Goal: Check status: Check status

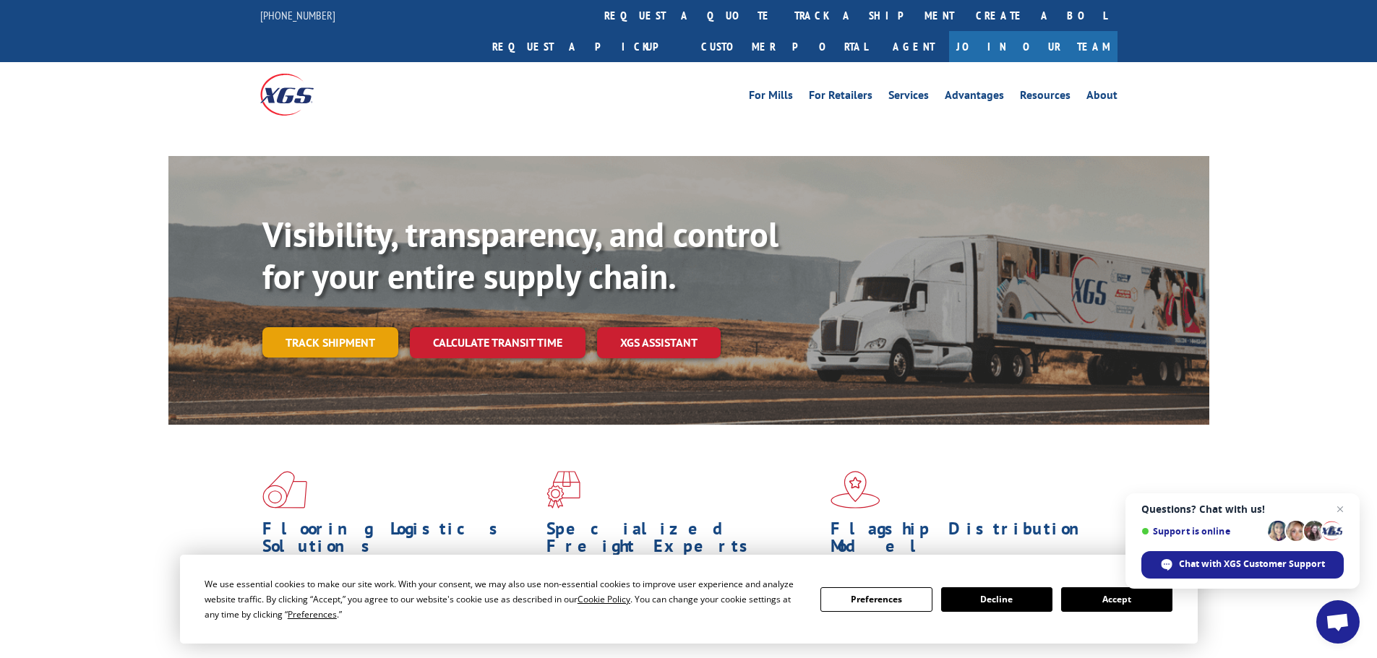
click at [368, 327] on link "Track shipment" at bounding box center [330, 342] width 136 height 30
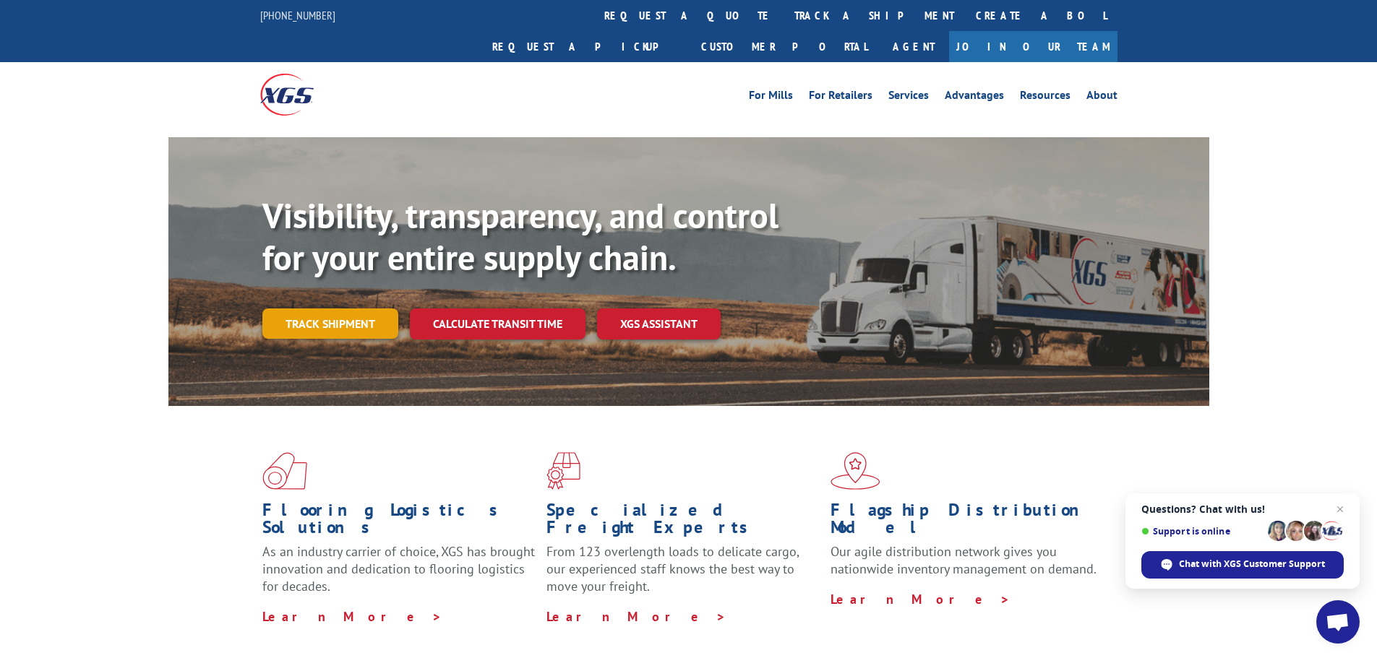
click at [347, 309] on link "Track shipment" at bounding box center [330, 324] width 136 height 30
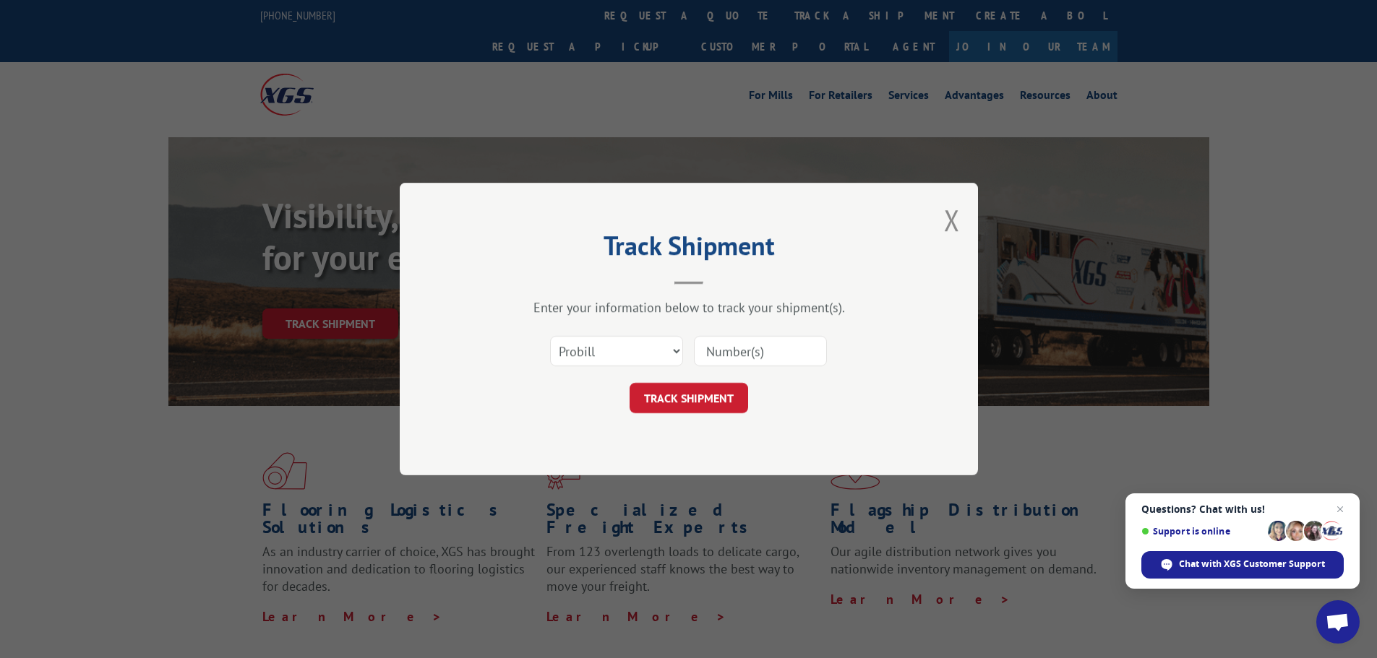
click at [774, 348] on input at bounding box center [760, 351] width 133 height 30
paste input "15340334"
type input "15340334"
click at [671, 346] on select "Select category... Probill BOL PO" at bounding box center [616, 351] width 133 height 30
select select "po"
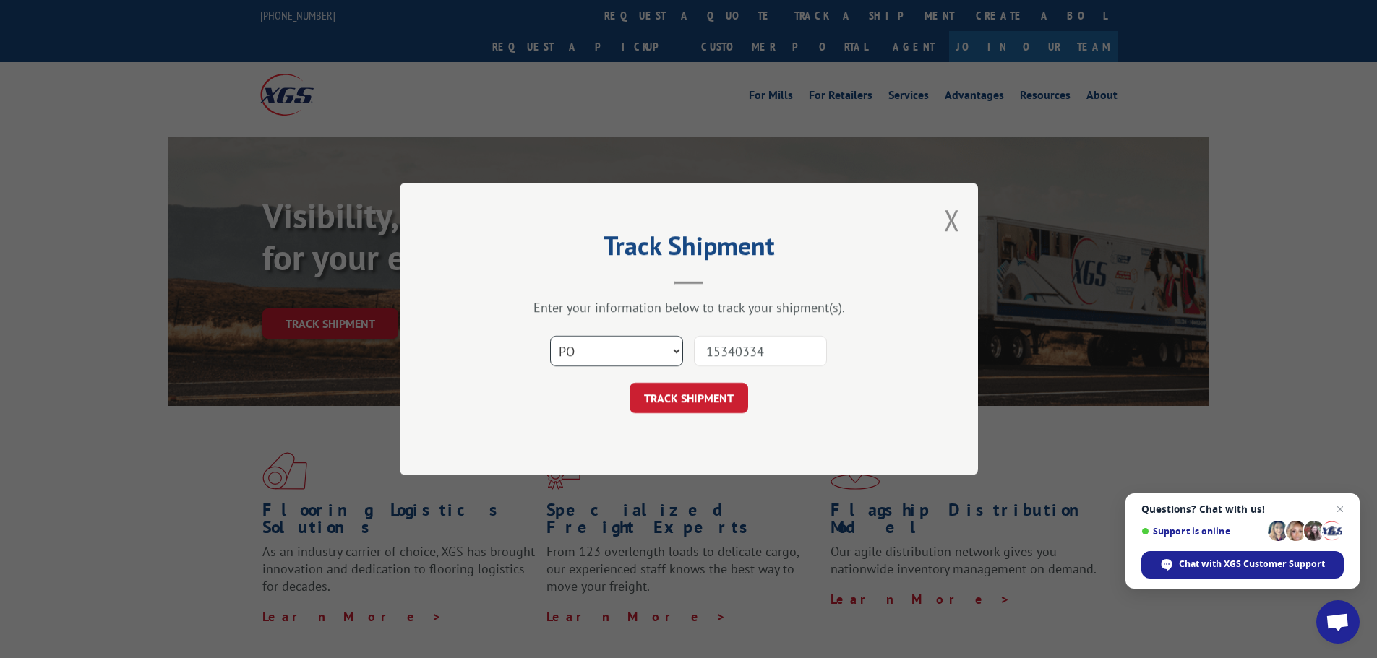
click at [550, 336] on select "Select category... Probill BOL PO" at bounding box center [616, 351] width 133 height 30
click at [686, 391] on button "TRACK SHIPMENT" at bounding box center [688, 398] width 119 height 30
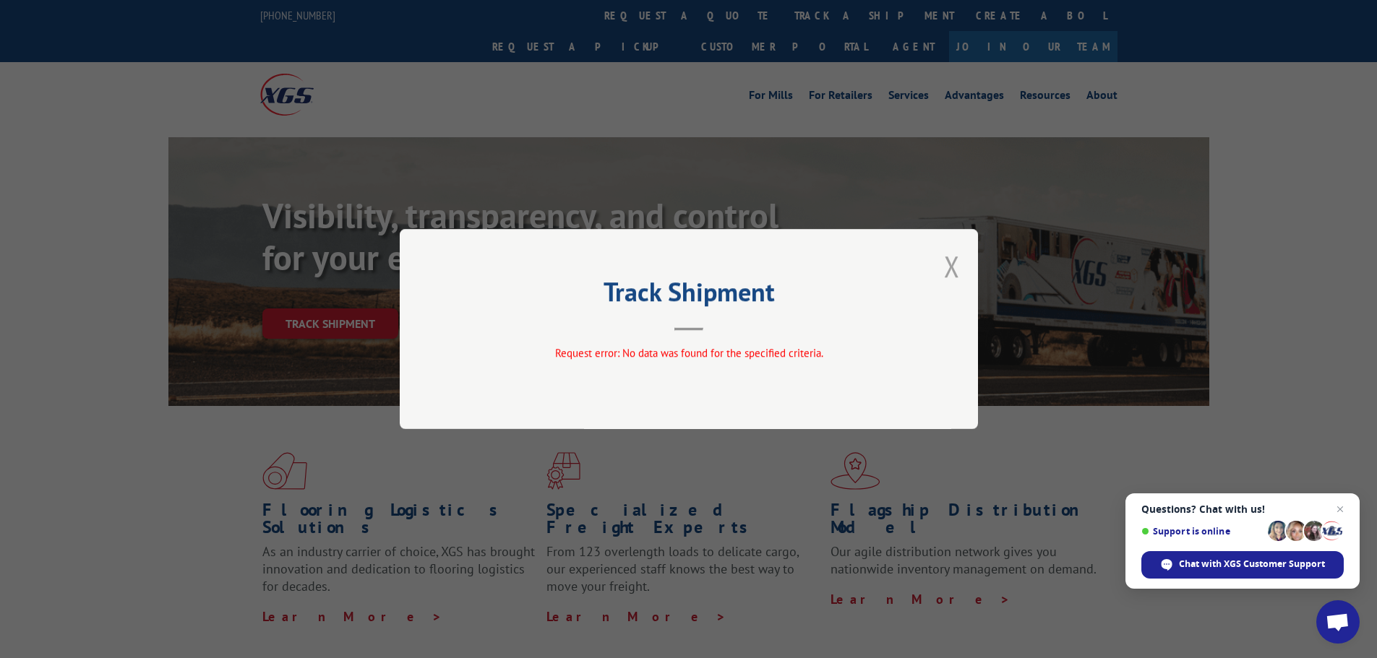
click at [954, 262] on button "Close modal" at bounding box center [952, 266] width 16 height 38
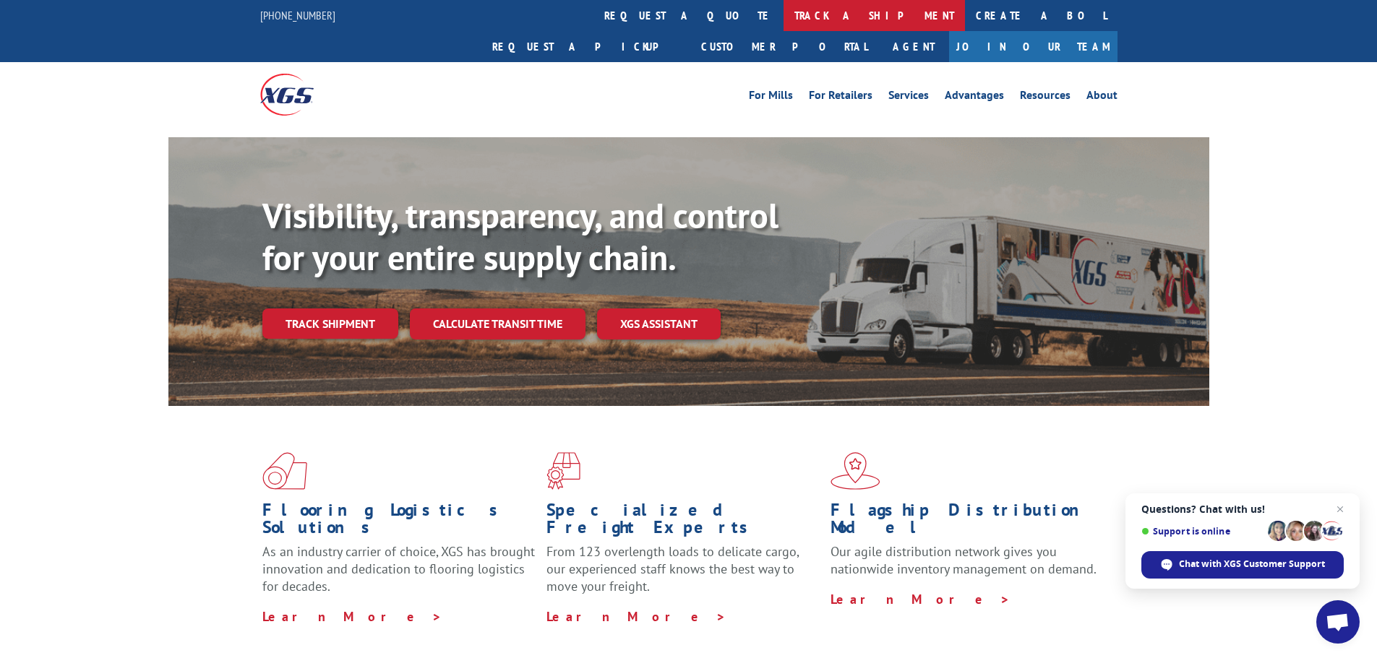
click at [783, 13] on link "track a shipment" at bounding box center [873, 15] width 181 height 31
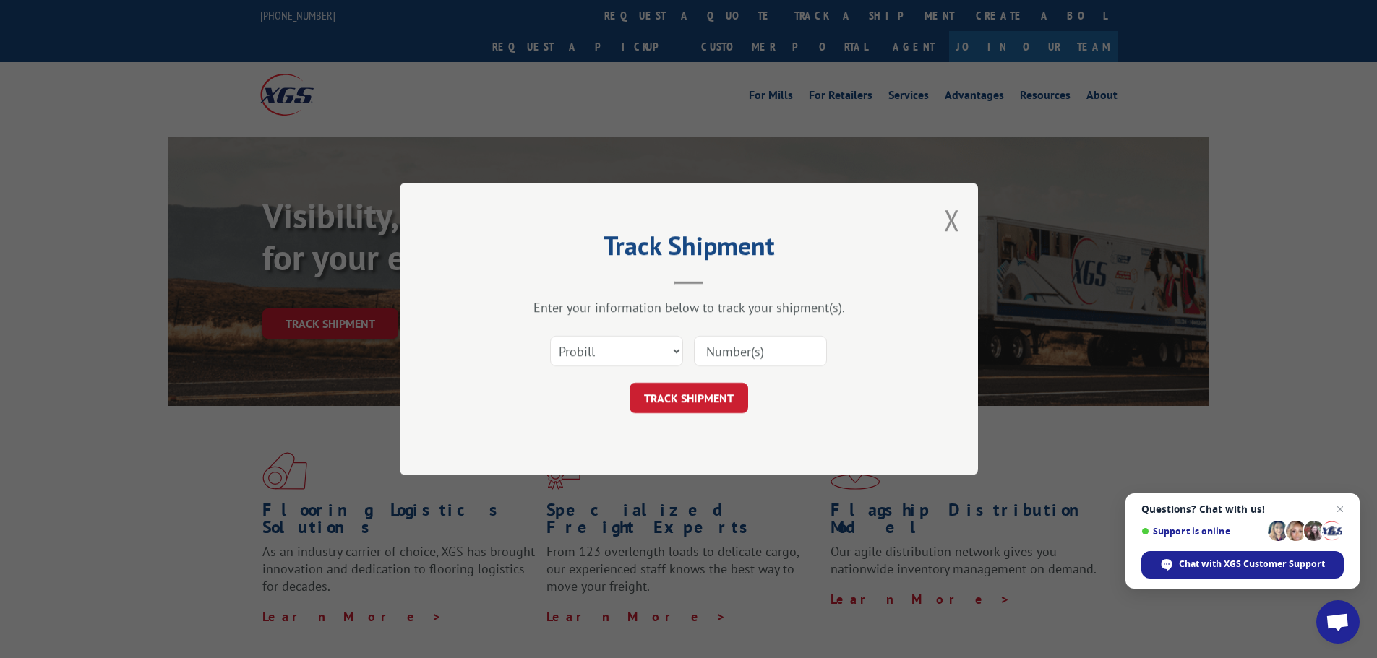
click at [811, 351] on input at bounding box center [760, 351] width 133 height 30
paste input "02520720"
type input "02520720"
click at [665, 345] on select "Select category... Probill BOL PO" at bounding box center [616, 351] width 133 height 30
select select "po"
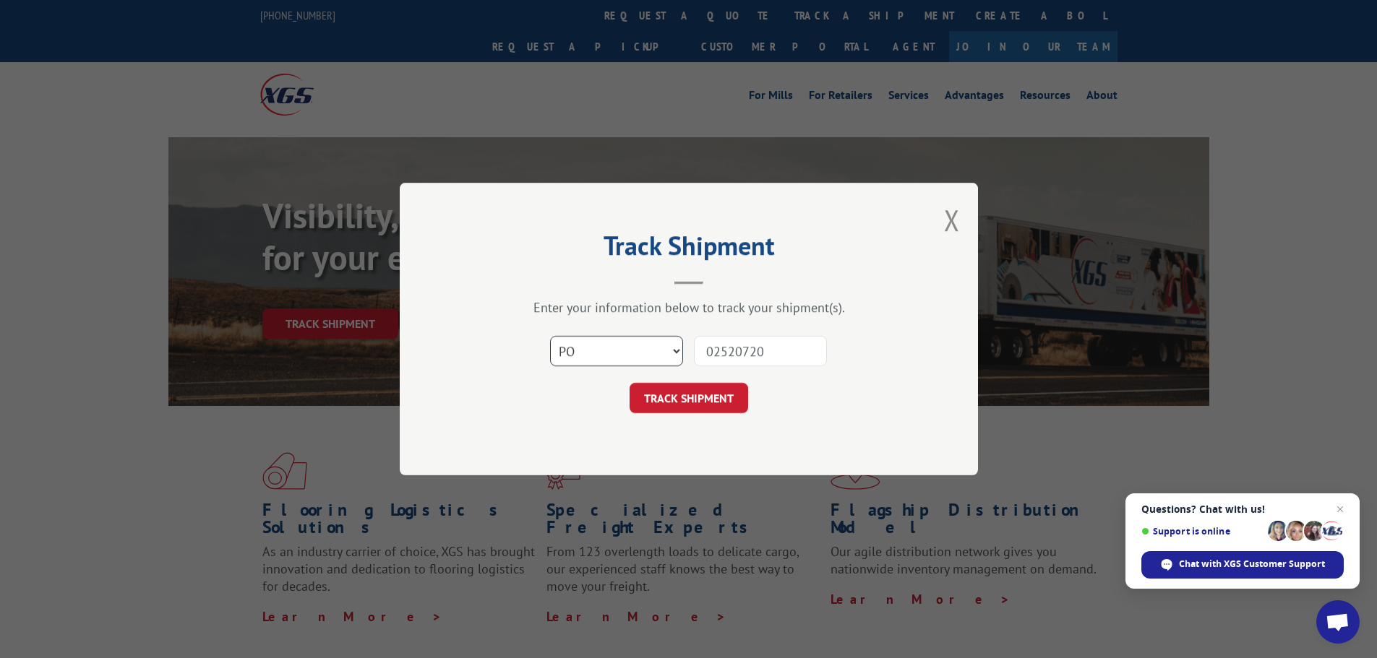
click at [550, 336] on select "Select category... Probill BOL PO" at bounding box center [616, 351] width 133 height 30
click at [701, 397] on button "TRACK SHIPMENT" at bounding box center [688, 398] width 119 height 30
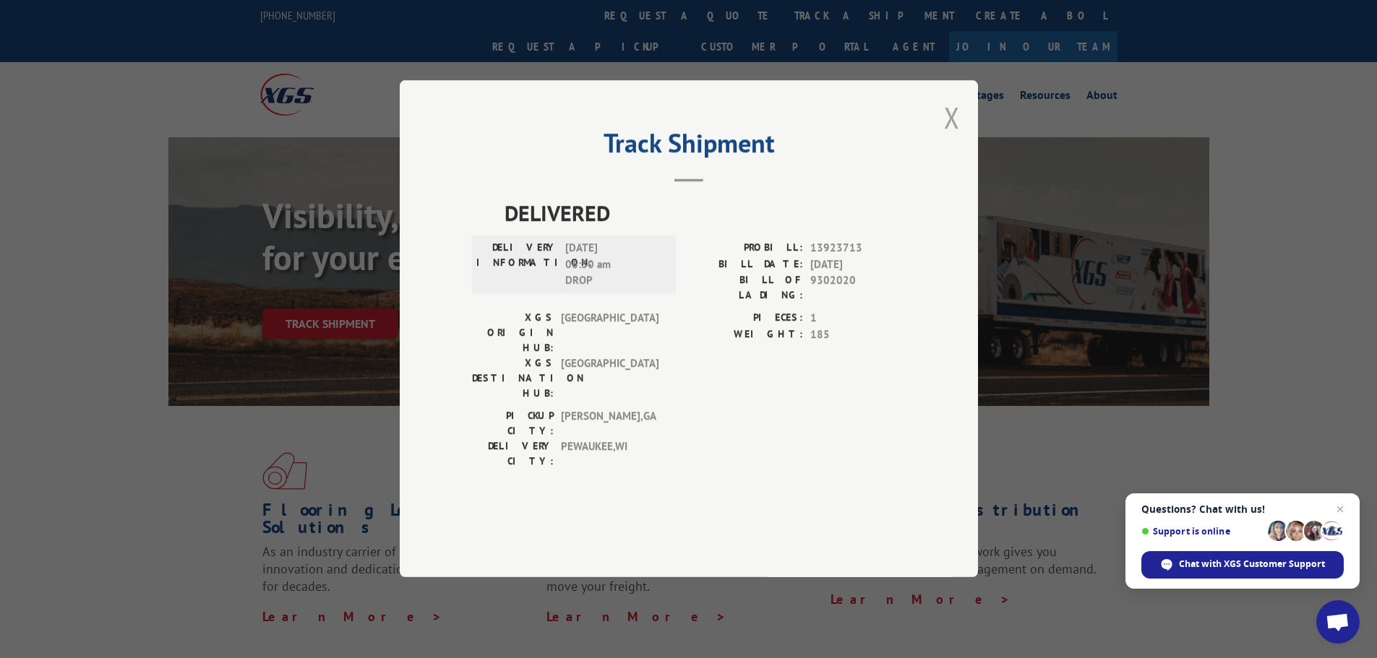
click at [955, 137] on button "Close modal" at bounding box center [952, 117] width 16 height 38
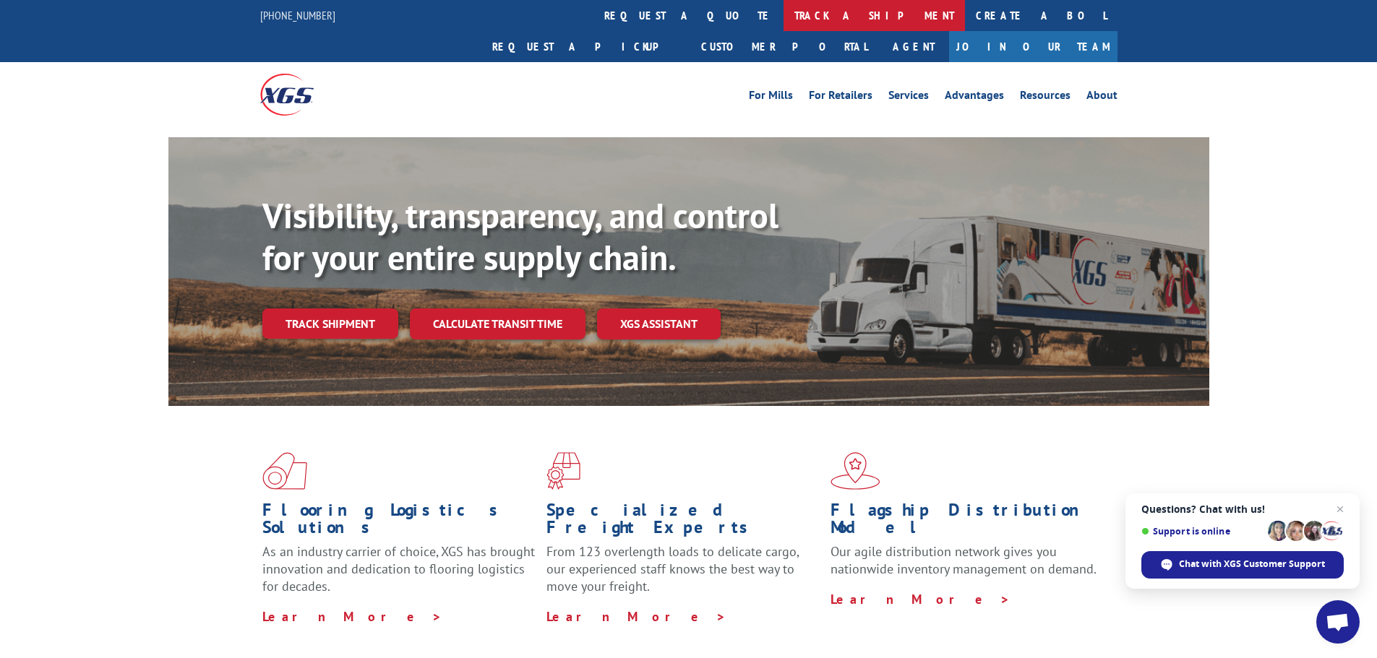
click at [783, 11] on link "track a shipment" at bounding box center [873, 15] width 181 height 31
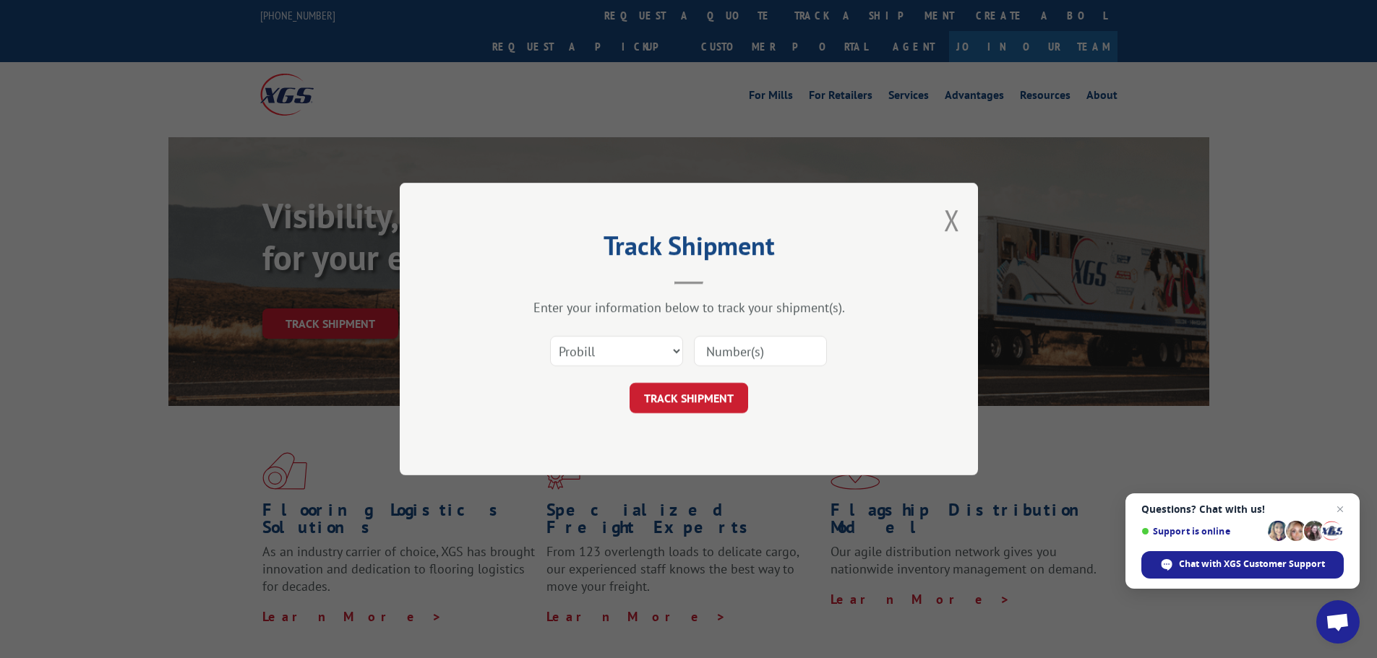
click at [766, 345] on input at bounding box center [760, 351] width 133 height 30
paste input "15472401"
type input "15472401"
click at [711, 398] on button "TRACK SHIPMENT" at bounding box center [688, 398] width 119 height 30
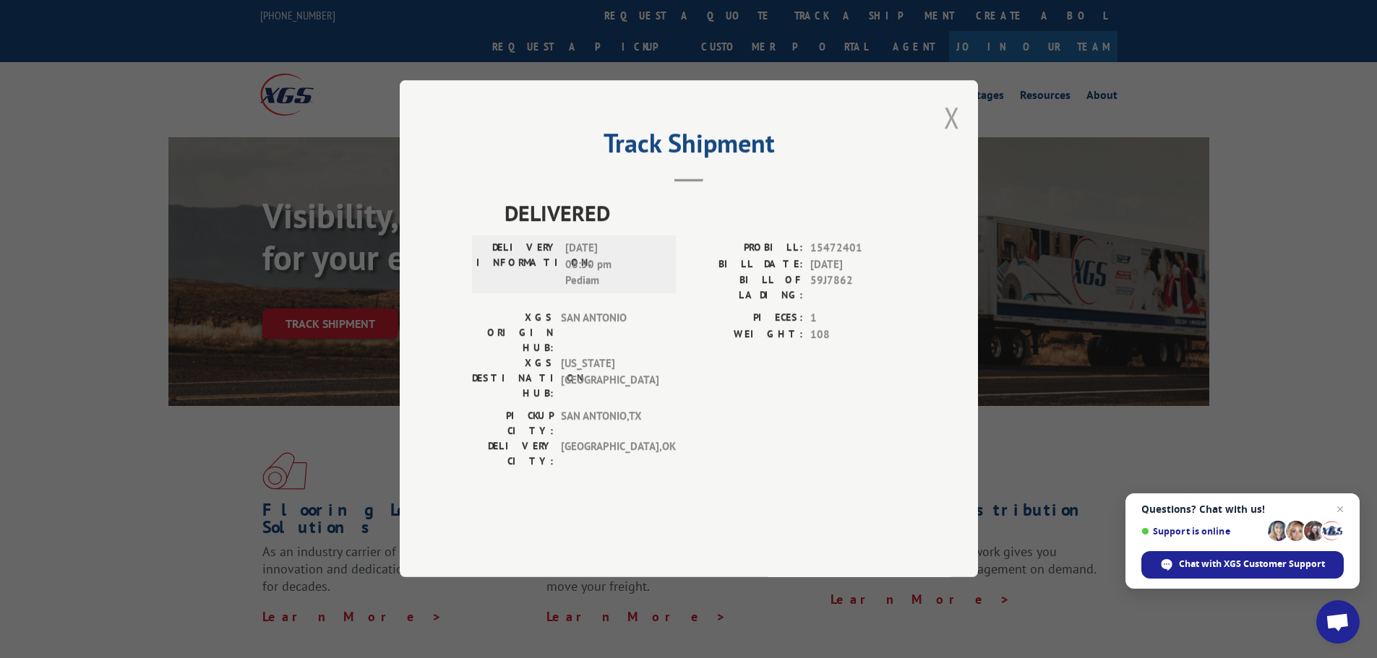
click at [947, 137] on button "Close modal" at bounding box center [952, 117] width 16 height 38
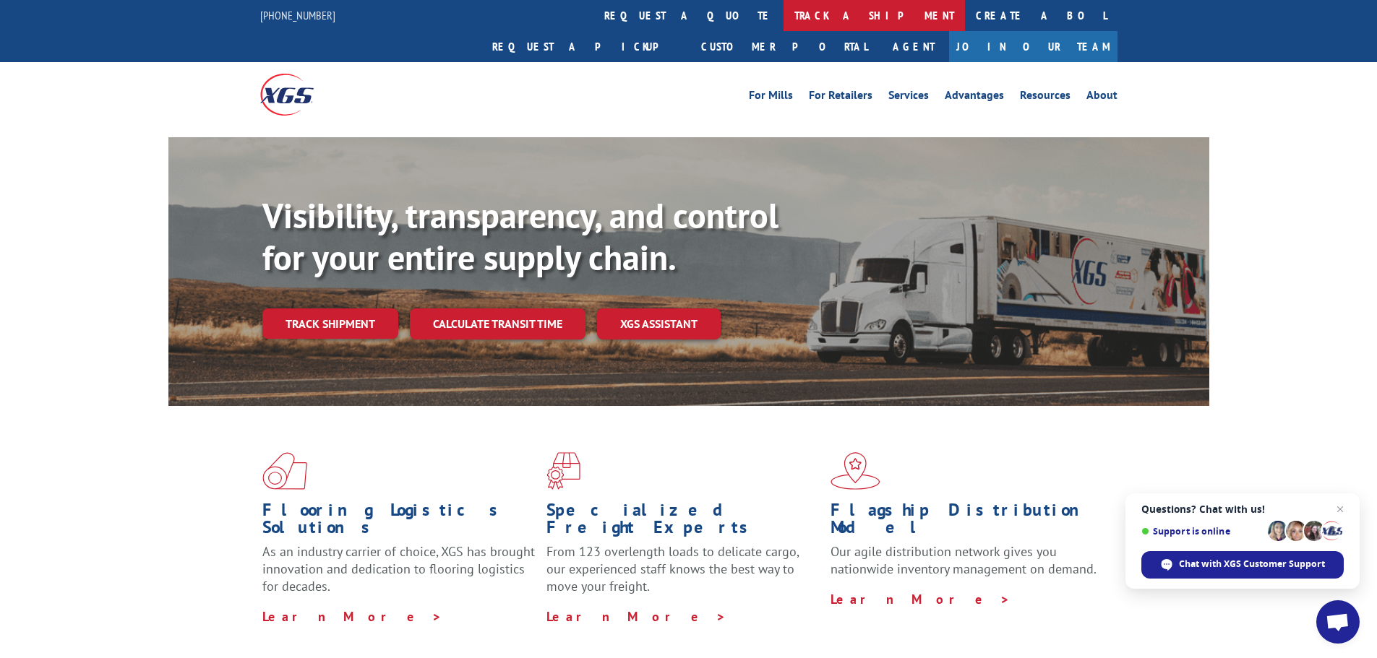
click at [783, 9] on link "track a shipment" at bounding box center [873, 15] width 181 height 31
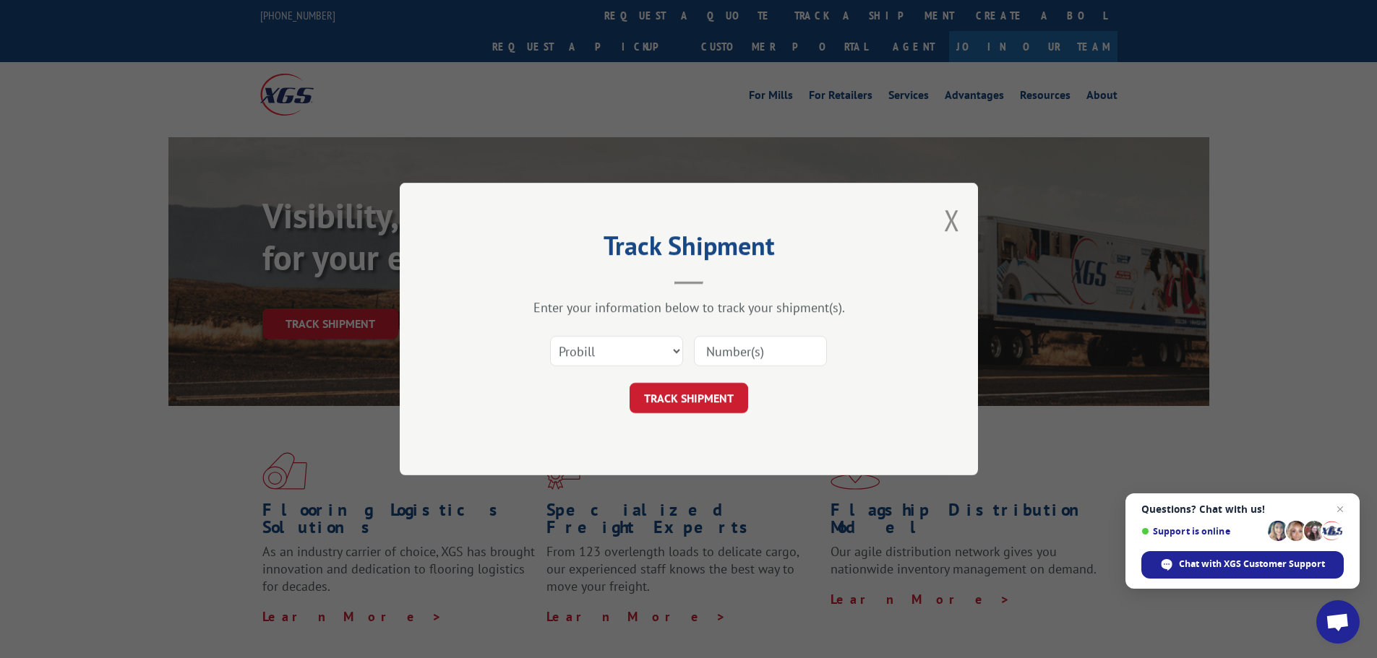
click at [765, 341] on input at bounding box center [760, 351] width 133 height 30
paste input "15340334"
type input "15340334"
click at [680, 389] on button "TRACK SHIPMENT" at bounding box center [688, 398] width 119 height 30
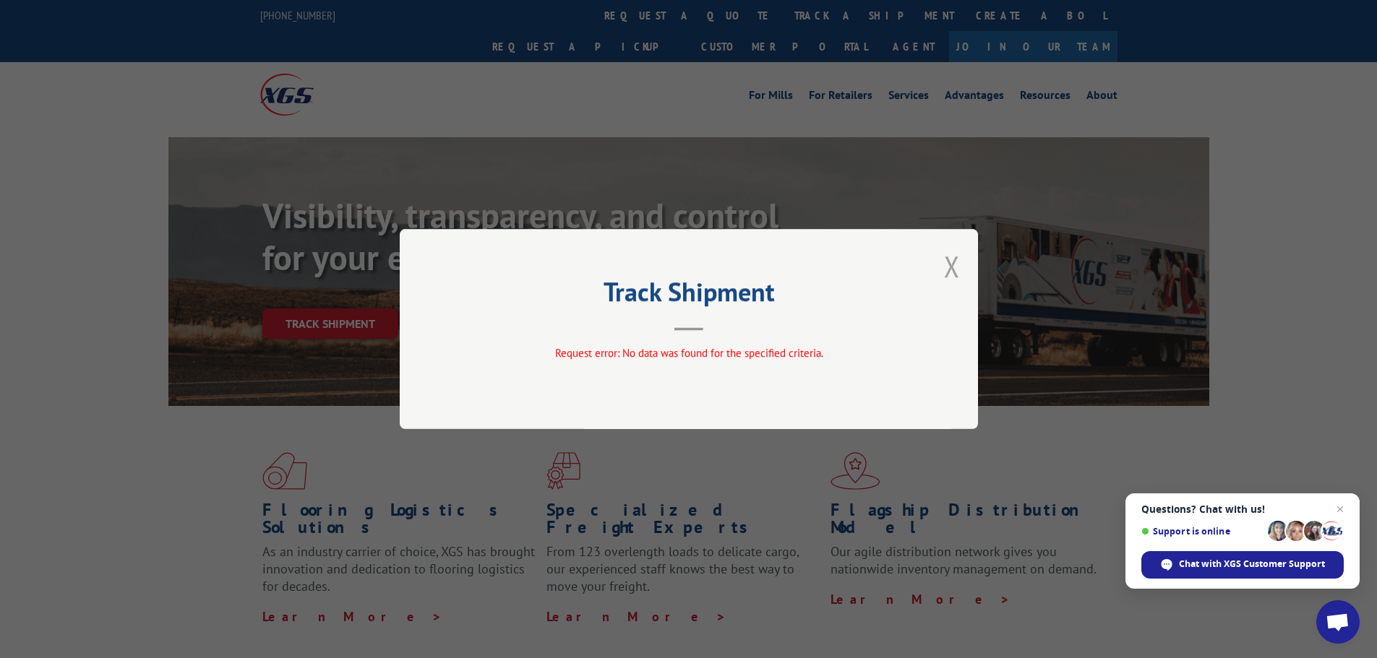
click at [956, 260] on button "Close modal" at bounding box center [952, 266] width 16 height 38
